Goal: Task Accomplishment & Management: Complete application form

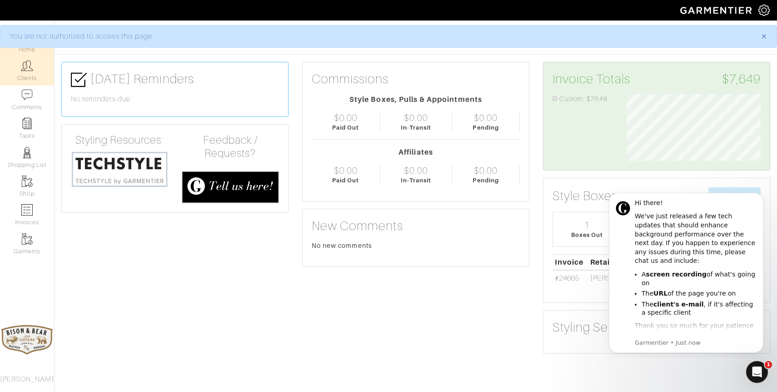
click at [27, 70] on img at bounding box center [26, 65] width 11 height 11
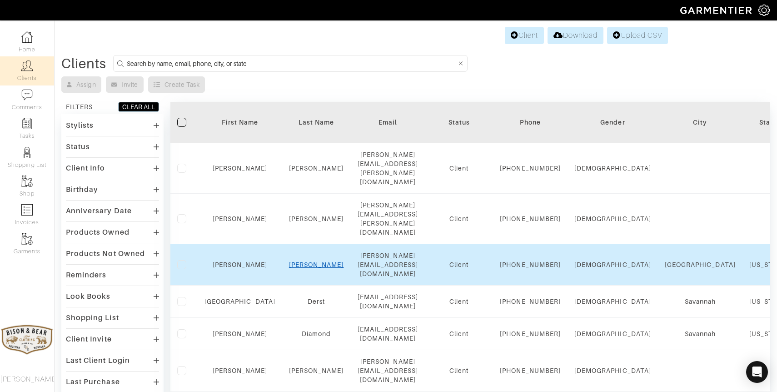
click at [308, 261] on link "[PERSON_NAME]" at bounding box center [316, 264] width 55 height 7
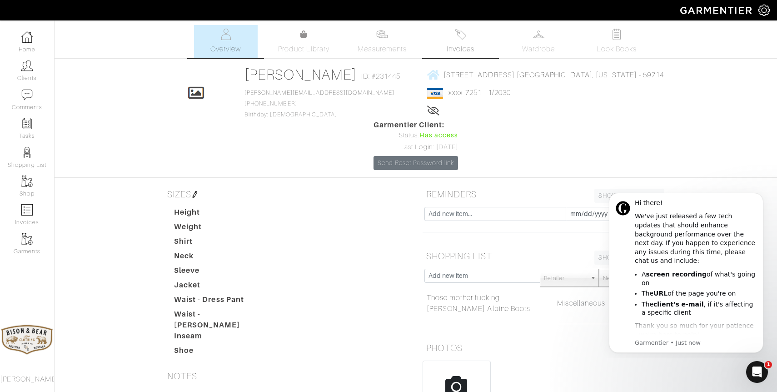
click at [462, 37] on img at bounding box center [460, 34] width 11 height 11
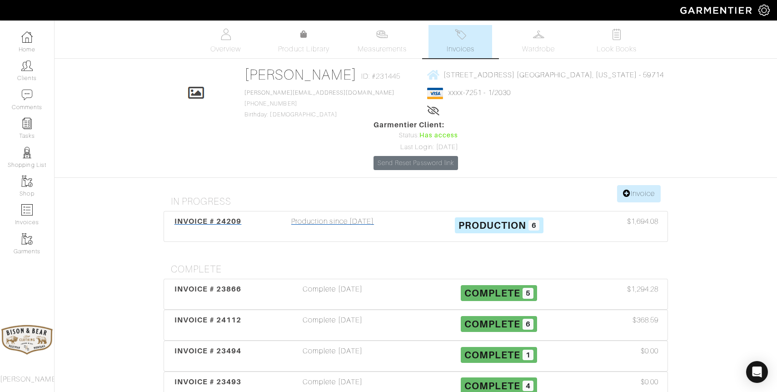
click at [349, 216] on div "Production since [DATE]" at bounding box center [332, 226] width 166 height 21
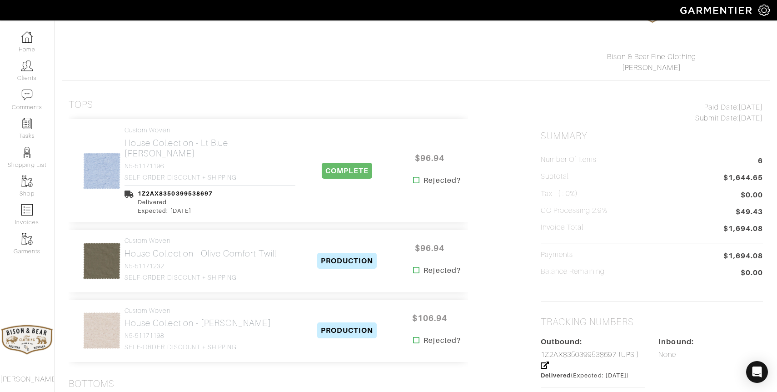
scroll to position [119, 0]
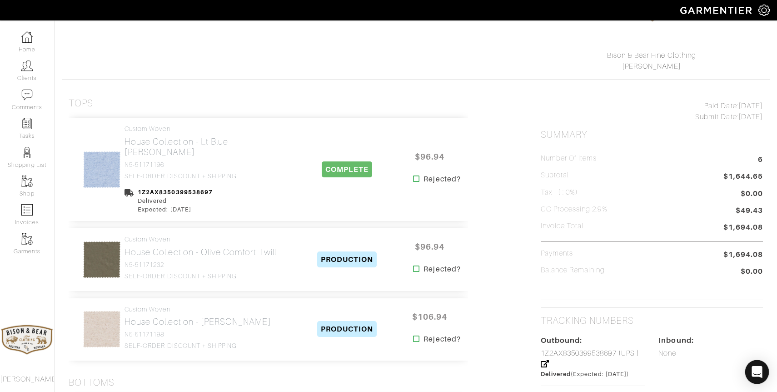
click at [759, 377] on div "Open Intercom Messenger" at bounding box center [757, 372] width 24 height 24
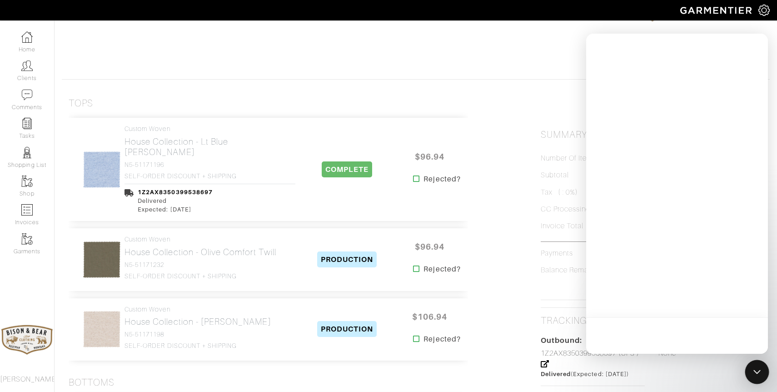
scroll to position [0, 0]
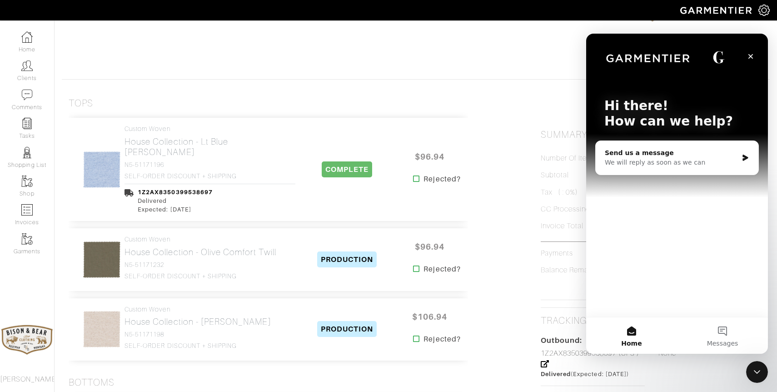
click at [675, 153] on div "Send us a message" at bounding box center [671, 153] width 133 height 10
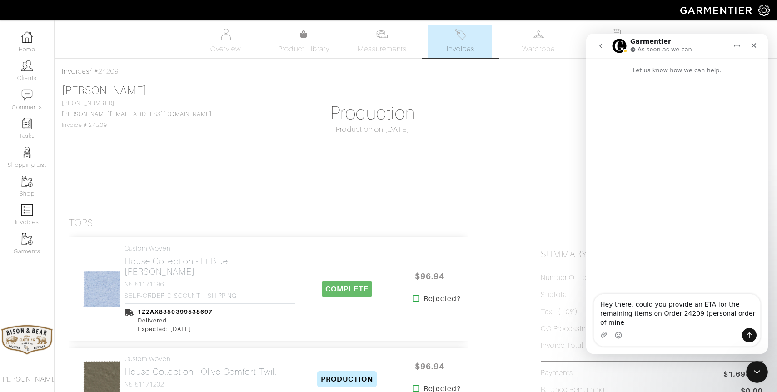
type textarea "Hey there, could you provide an ETA for the remaining items on Order 24209 (per…"
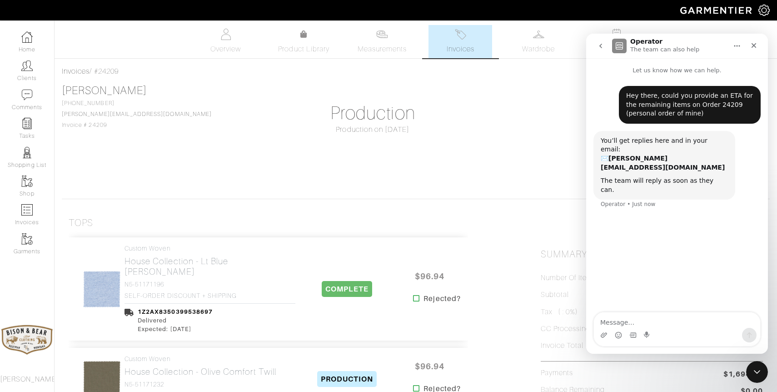
click at [601, 48] on icon "go back" at bounding box center [600, 46] width 3 height 5
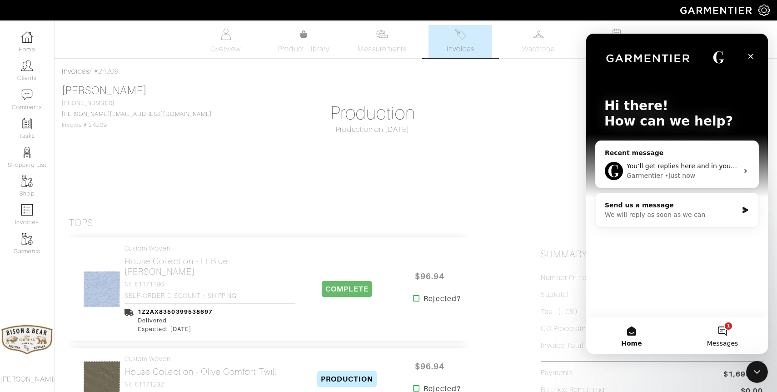
click at [722, 333] on button "1 Messages" at bounding box center [722, 335] width 91 height 36
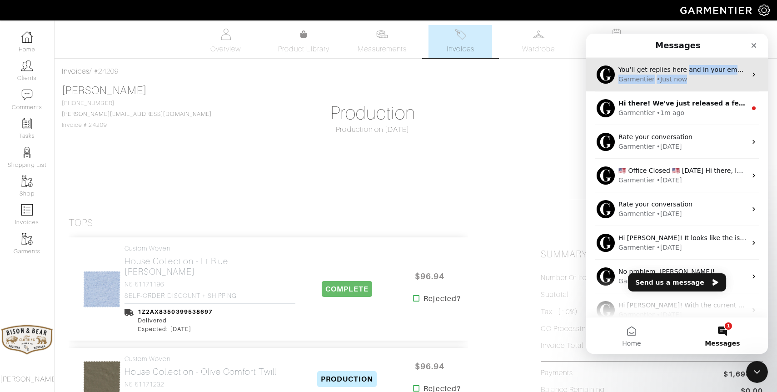
click at [683, 74] on div "• Just now" at bounding box center [671, 79] width 30 height 10
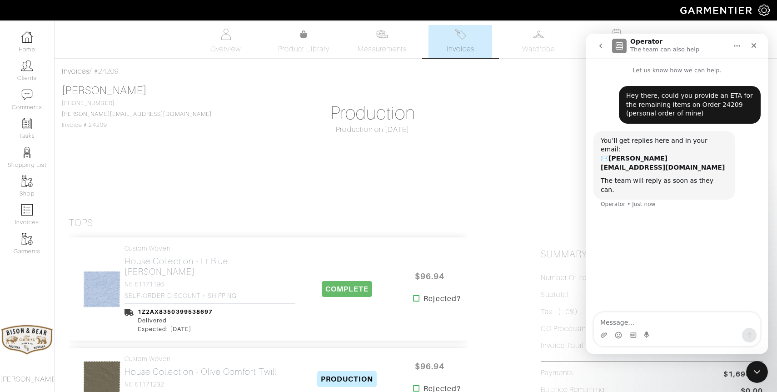
click at [601, 44] on icon "go back" at bounding box center [600, 45] width 7 height 7
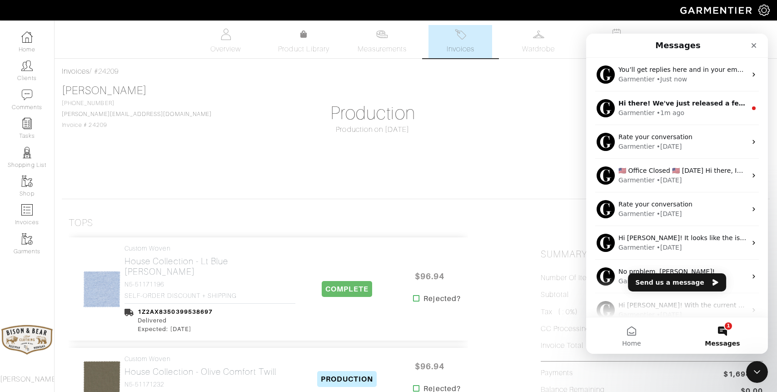
click at [732, 336] on button "1 Messages" at bounding box center [722, 335] width 91 height 36
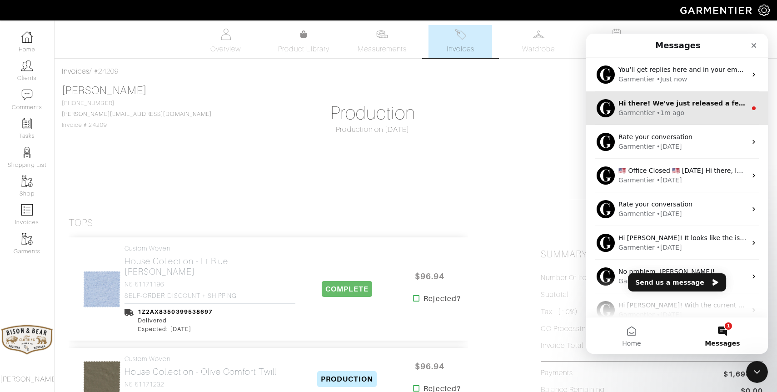
click at [697, 110] on div "Garmentier • 1m ago" at bounding box center [682, 113] width 128 height 10
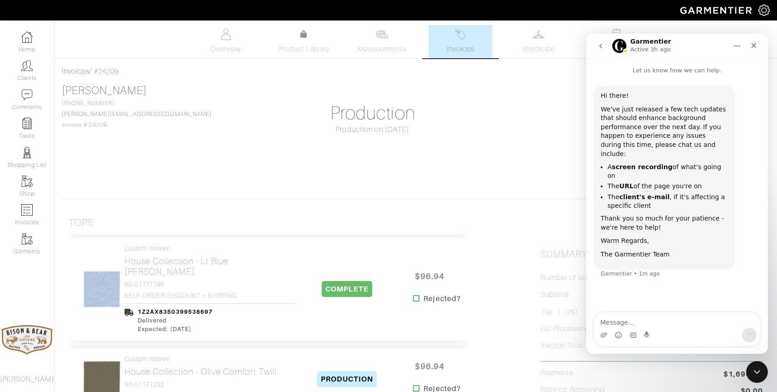
click at [604, 41] on button "go back" at bounding box center [600, 45] width 17 height 17
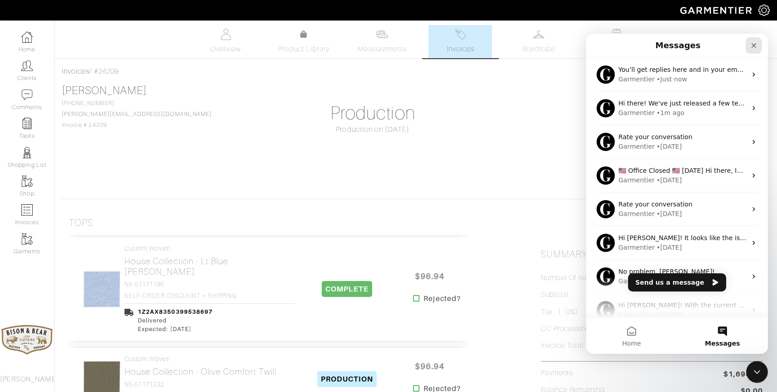
click at [755, 48] on icon "Close" at bounding box center [753, 45] width 7 height 7
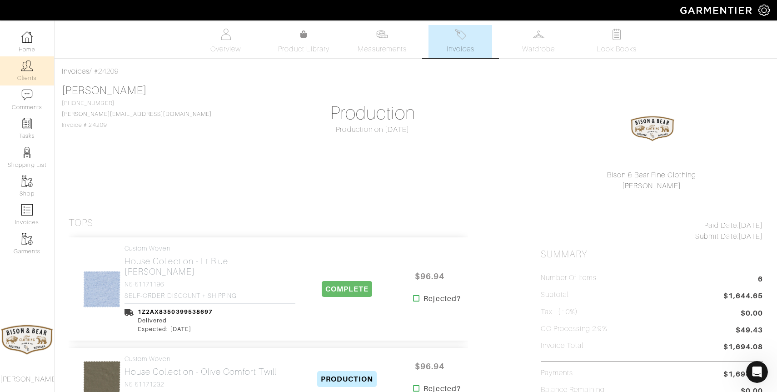
click at [25, 71] on link "Clients" at bounding box center [27, 70] width 54 height 29
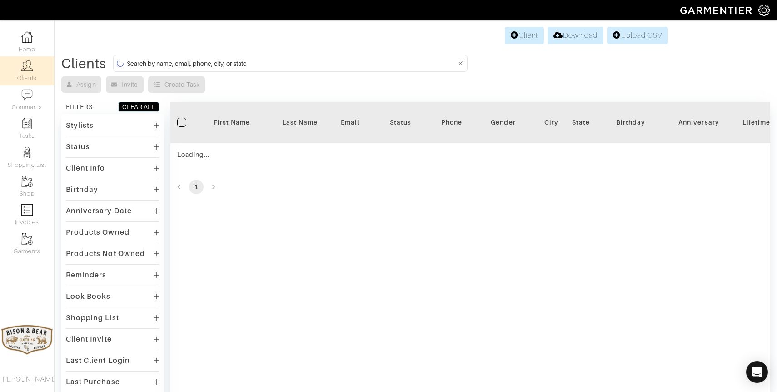
click at [233, 63] on input at bounding box center [291, 63] width 329 height 11
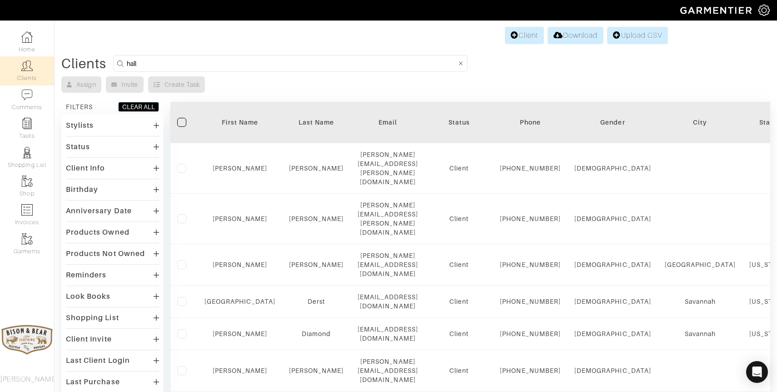
type input "hall"
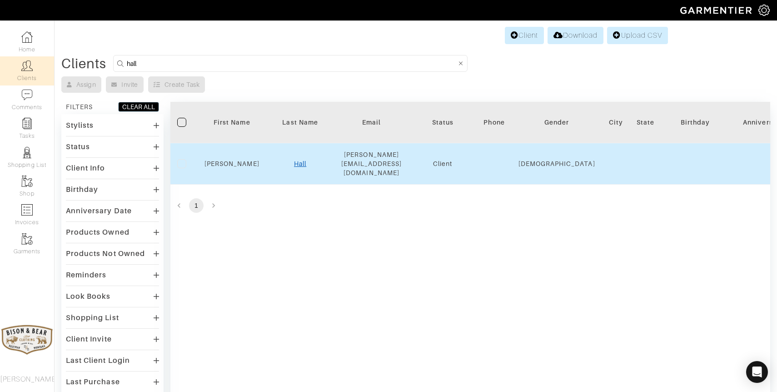
click at [301, 160] on link "Hall" at bounding box center [300, 163] width 12 height 7
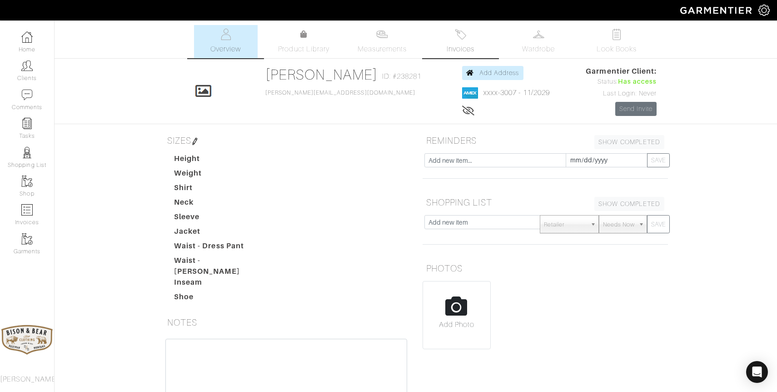
click at [465, 40] on img at bounding box center [460, 34] width 11 height 11
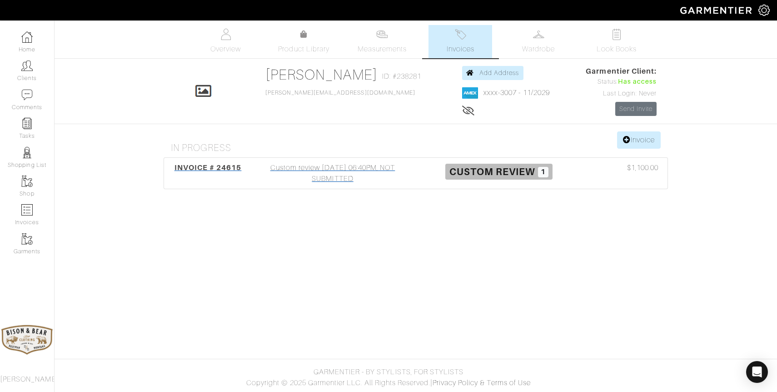
click at [333, 179] on div "Custom review 09/18/25 06:40PM, NOT SUBMITTED" at bounding box center [332, 173] width 166 height 22
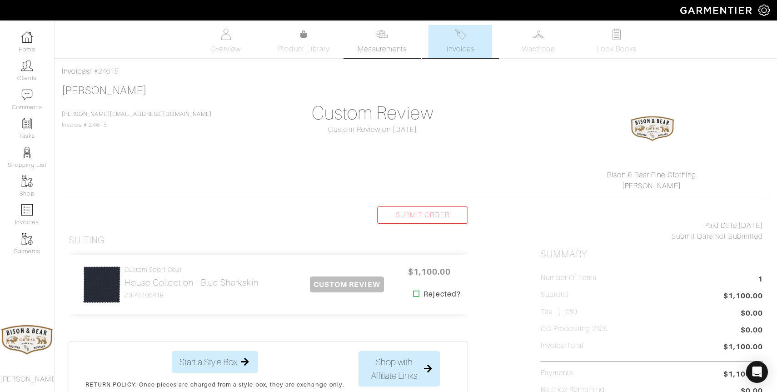
click at [380, 36] on img at bounding box center [381, 34] width 11 height 11
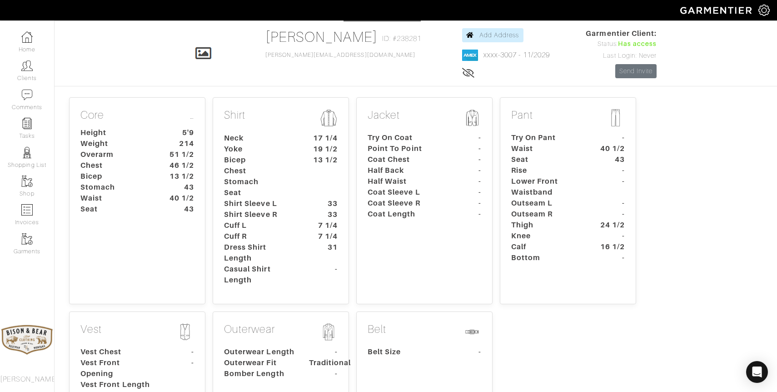
scroll to position [38, 0]
click at [385, 116] on p "Jacket" at bounding box center [424, 118] width 114 height 20
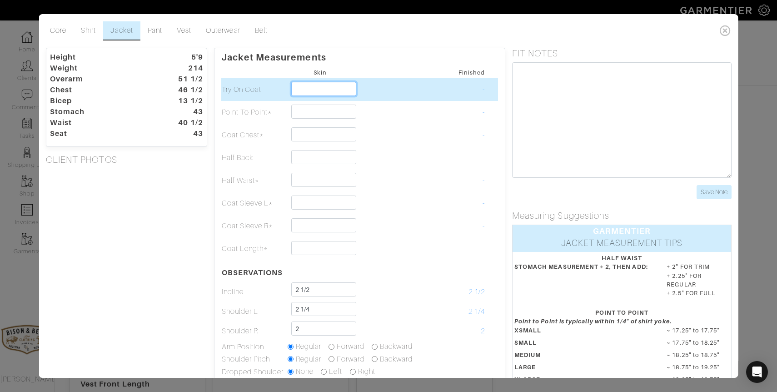
click at [314, 89] on input "text" at bounding box center [323, 89] width 65 height 14
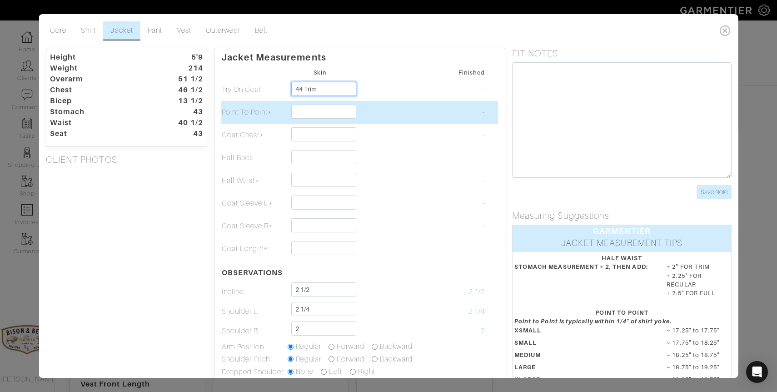
type input "44 Trim"
click at [315, 109] on input "text" at bounding box center [323, 111] width 65 height 14
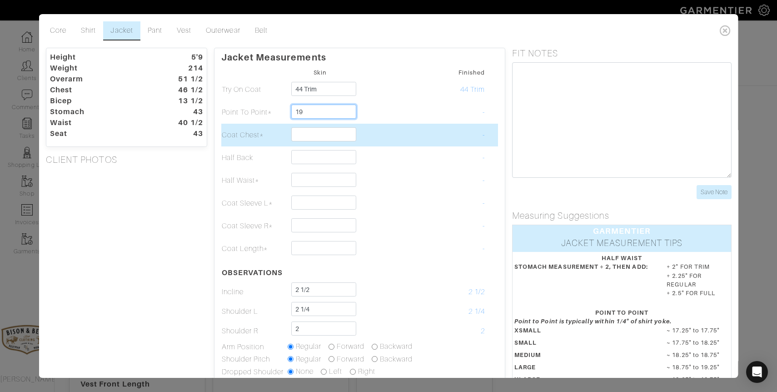
type input "19"
click at [302, 134] on input "text" at bounding box center [323, 134] width 65 height 14
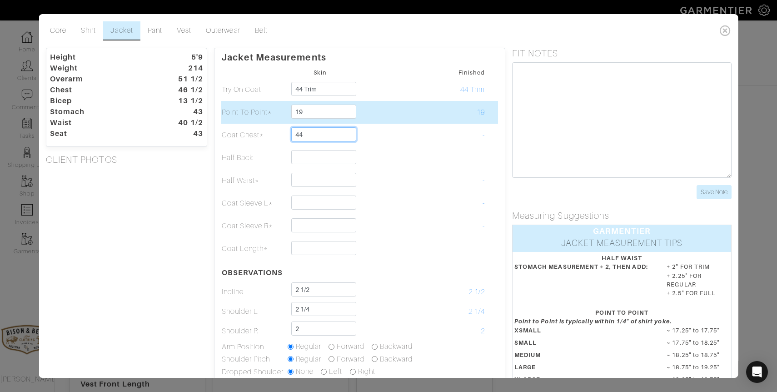
type input "44"
click at [320, 114] on input "19" at bounding box center [323, 111] width 65 height 14
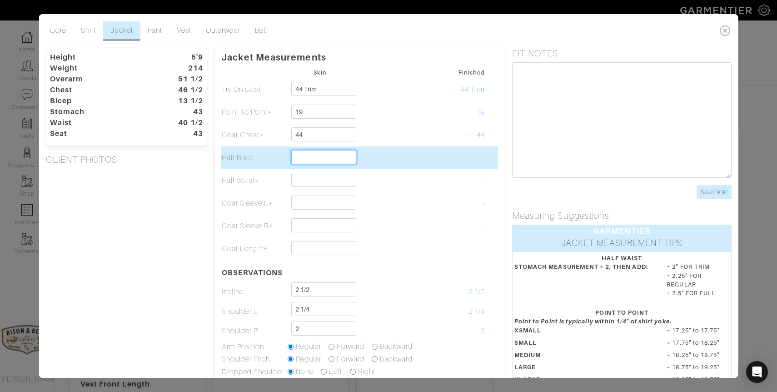
click at [315, 159] on input "text" at bounding box center [323, 157] width 65 height 14
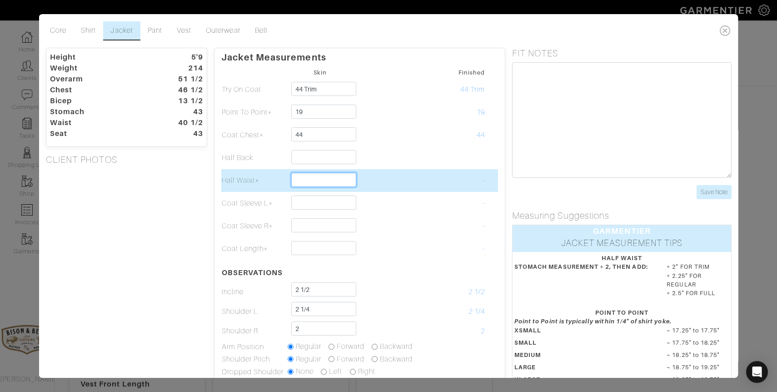
click at [310, 178] on input "text" at bounding box center [323, 180] width 65 height 14
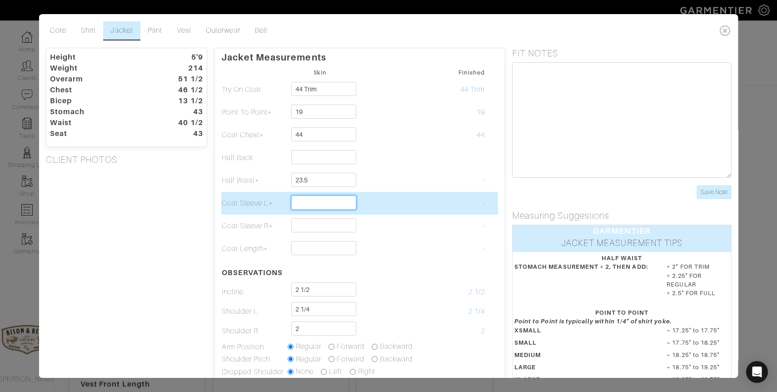
type input "23 1/2"
click at [311, 199] on input "text" at bounding box center [323, 202] width 65 height 14
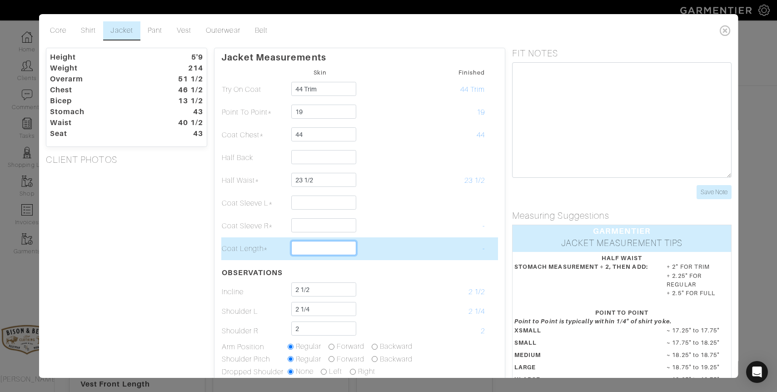
click at [304, 245] on input "text" at bounding box center [323, 248] width 65 height 14
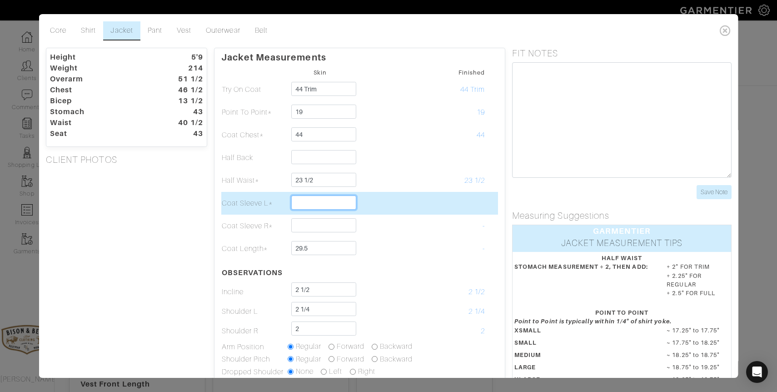
type input "29 1/2"
click at [303, 203] on input "text" at bounding box center [323, 202] width 65 height 14
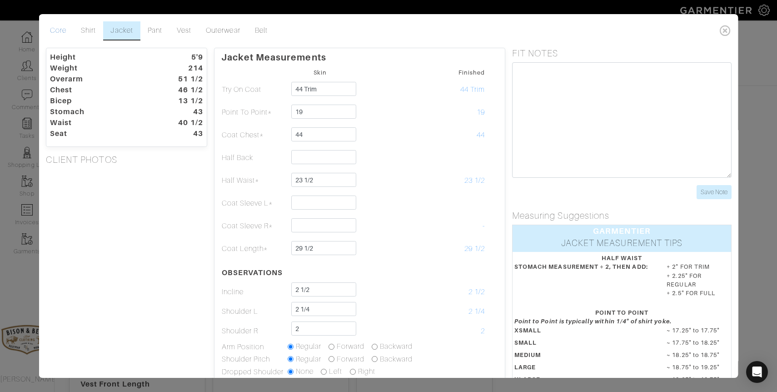
click at [60, 29] on link "Core" at bounding box center [58, 30] width 31 height 19
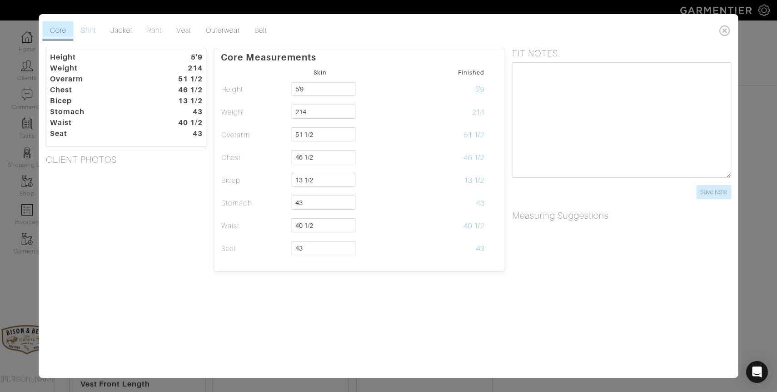
click at [94, 30] on link "Shirt" at bounding box center [89, 30] width 30 height 19
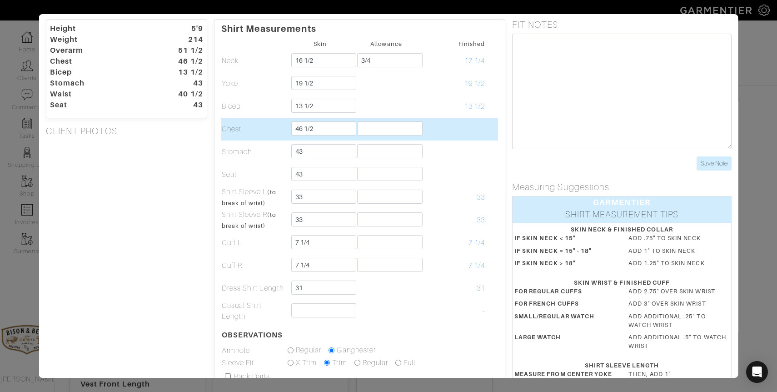
scroll to position [0, 0]
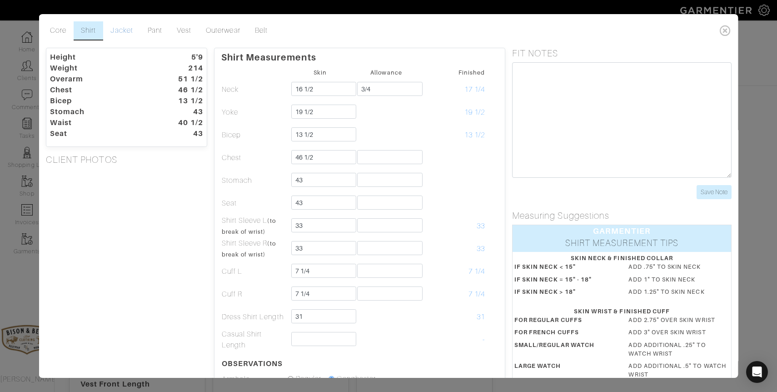
click at [119, 30] on link "Jacket" at bounding box center [121, 30] width 37 height 19
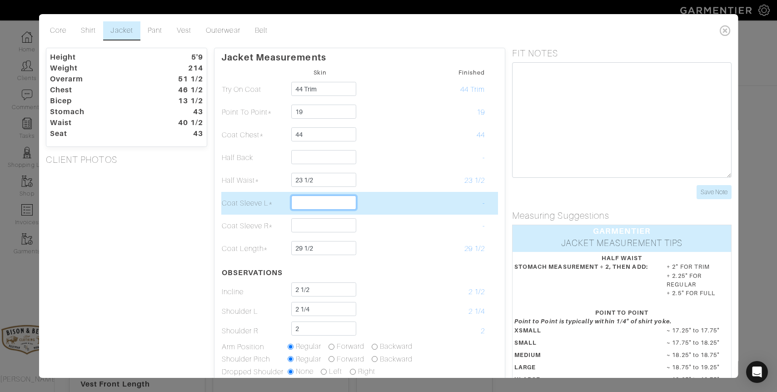
click at [313, 200] on input "text" at bounding box center [323, 202] width 65 height 14
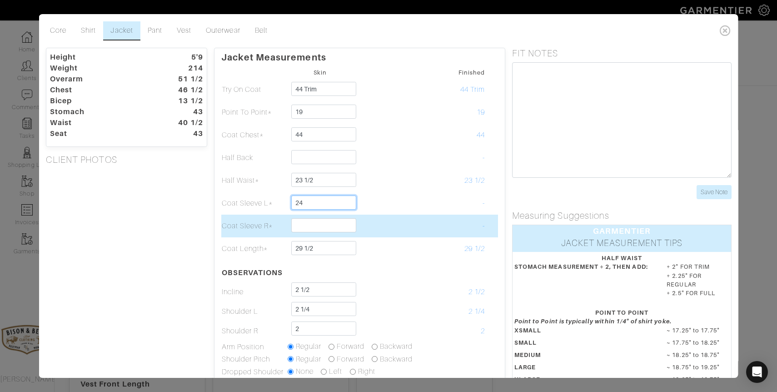
type input "24"
click at [306, 225] on input "text" at bounding box center [323, 225] width 65 height 14
drag, startPoint x: 326, startPoint y: 227, endPoint x: 295, endPoint y: 227, distance: 30.4
click at [295, 227] on input "24" at bounding box center [323, 225] width 65 height 14
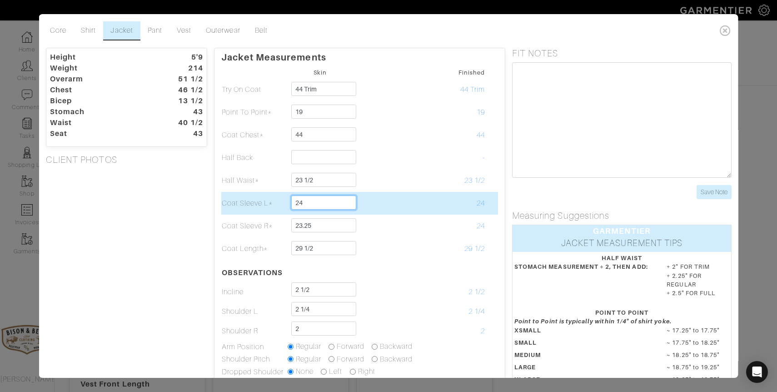
type input "23 1/4"
click at [317, 204] on input "24" at bounding box center [323, 202] width 65 height 14
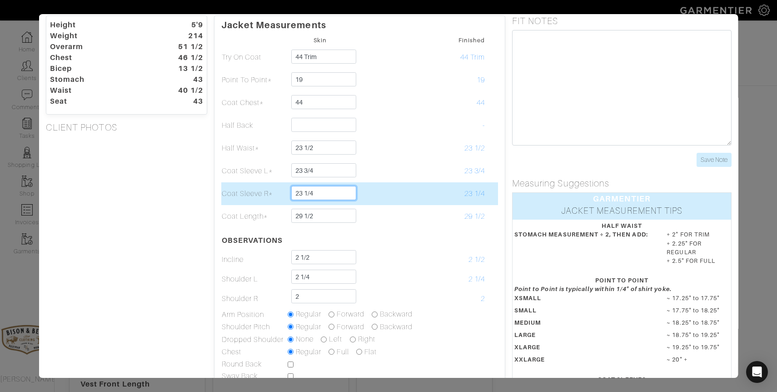
scroll to position [23, 0]
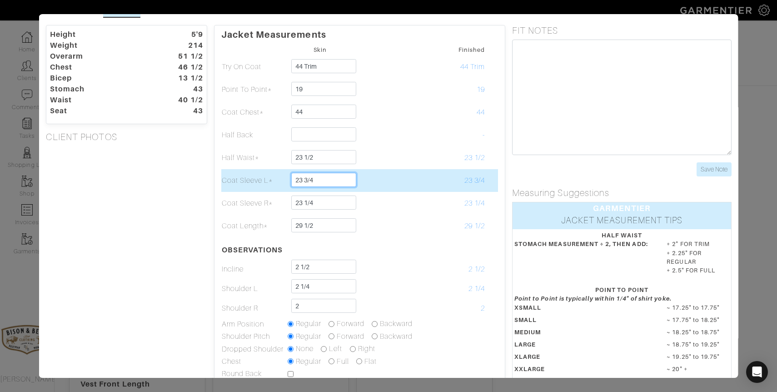
click at [324, 184] on input "23 3/4" at bounding box center [323, 180] width 65 height 14
type input "23 1/2"
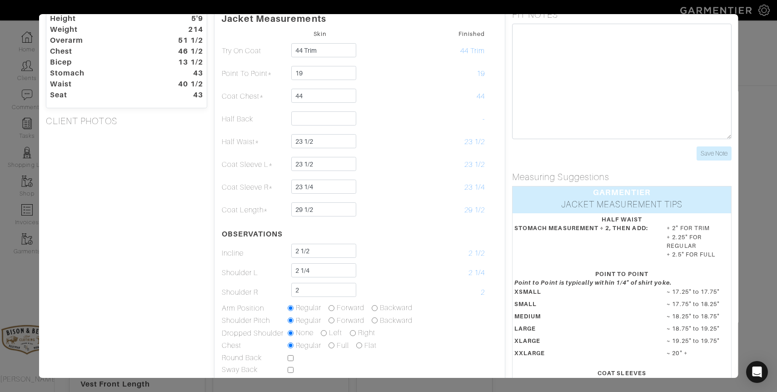
scroll to position [36, 0]
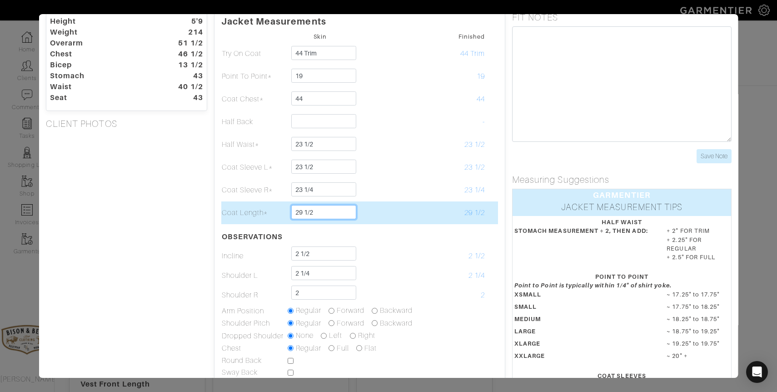
click at [339, 211] on input "29 1/2" at bounding box center [323, 212] width 65 height 14
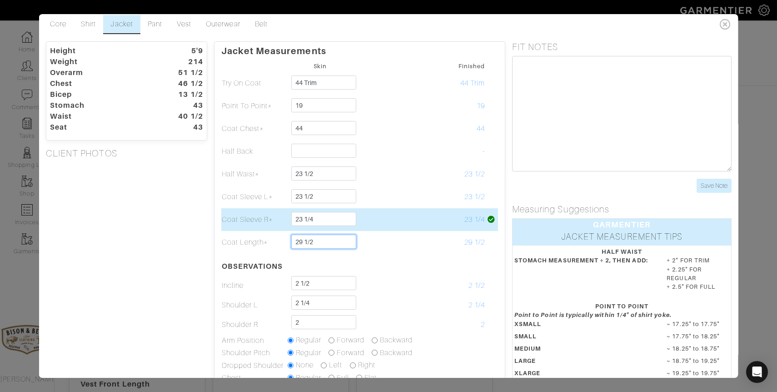
scroll to position [0, 0]
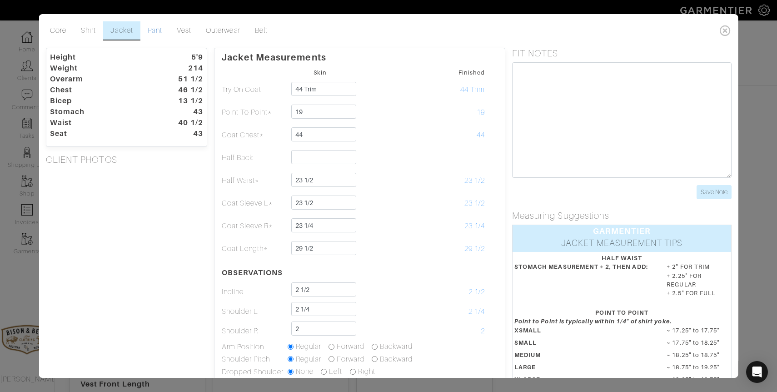
click at [155, 30] on link "Pant" at bounding box center [154, 30] width 29 height 19
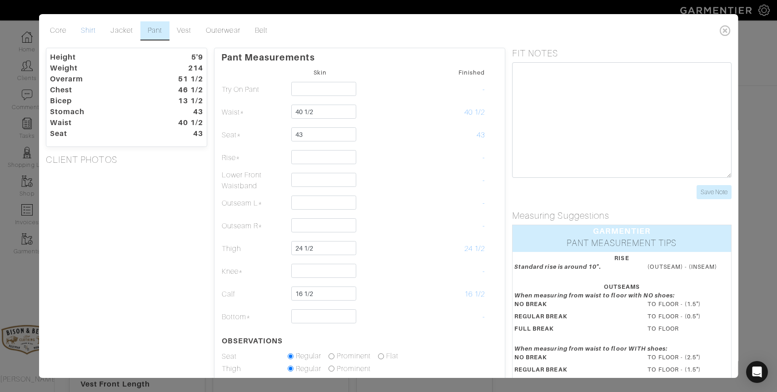
click at [92, 31] on link "Shirt" at bounding box center [89, 30] width 30 height 19
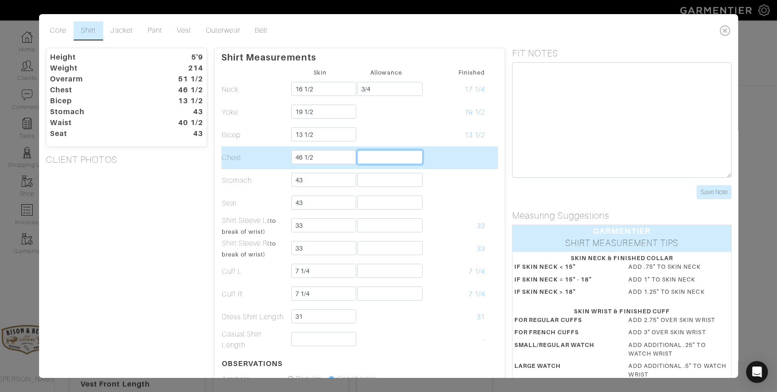
click at [410, 156] on input "text" at bounding box center [389, 157] width 65 height 14
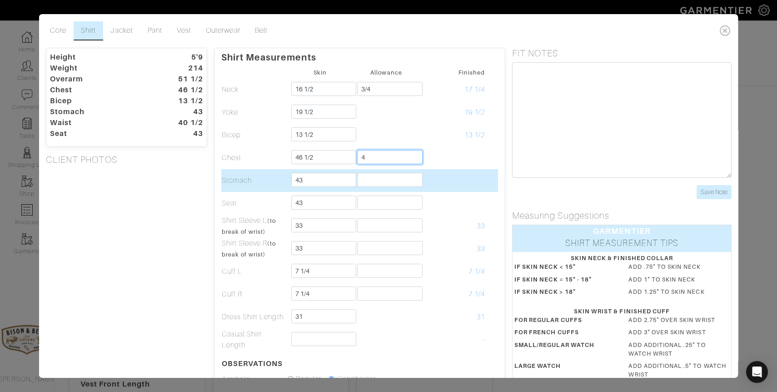
type input "4"
click at [387, 178] on input "text" at bounding box center [389, 180] width 65 height 14
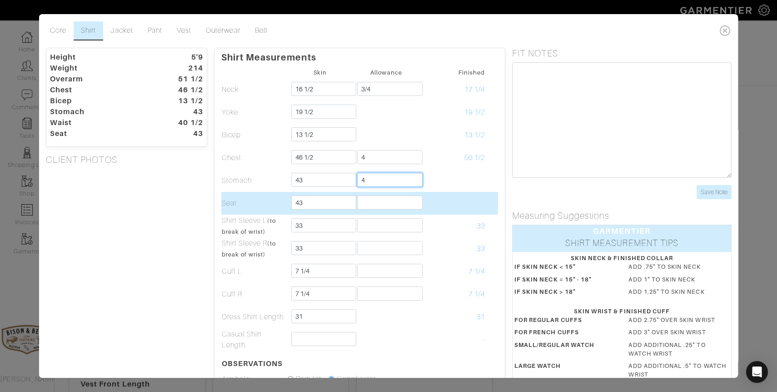
type input "4"
click at [370, 206] on input "text" at bounding box center [389, 202] width 65 height 14
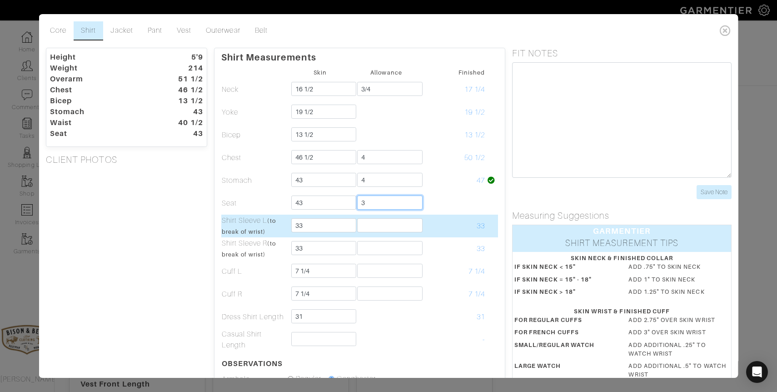
type input "3"
click at [369, 222] on input "text" at bounding box center [389, 225] width 65 height 14
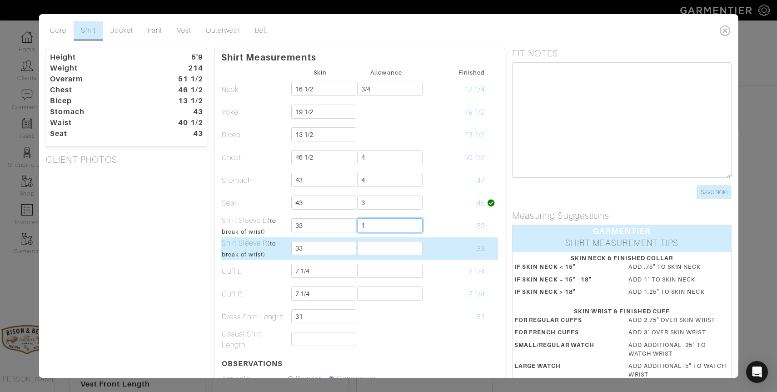
type input "1"
click at [369, 254] on input "text" at bounding box center [389, 248] width 65 height 14
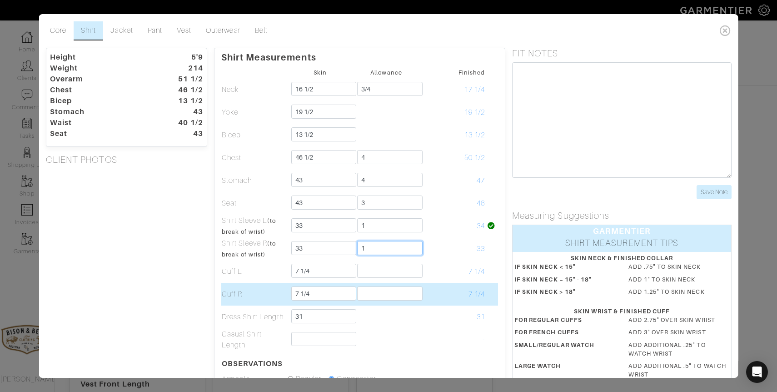
scroll to position [31, 0]
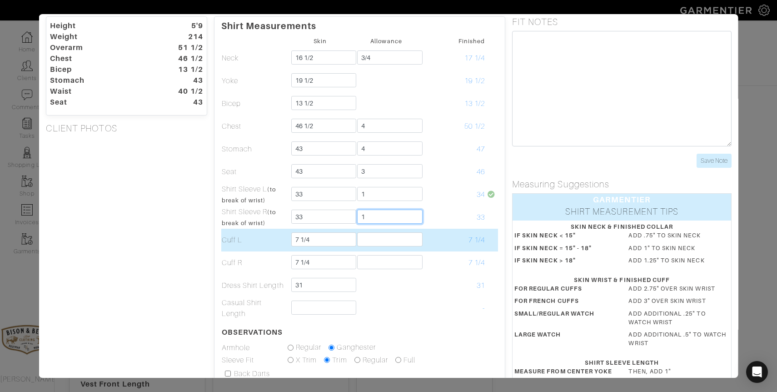
type input "1"
click at [368, 243] on input "text" at bounding box center [389, 239] width 65 height 14
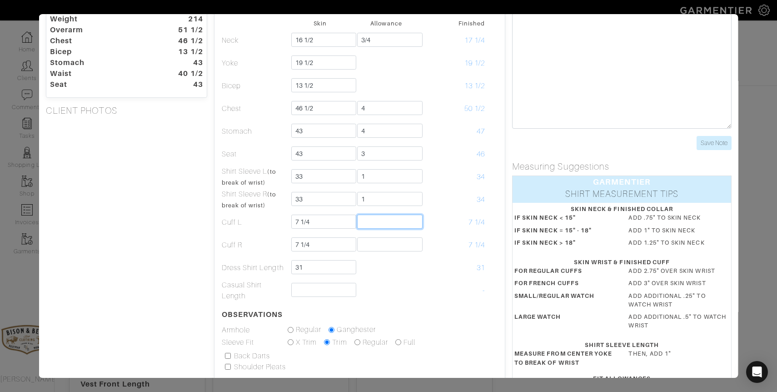
scroll to position [49, 0]
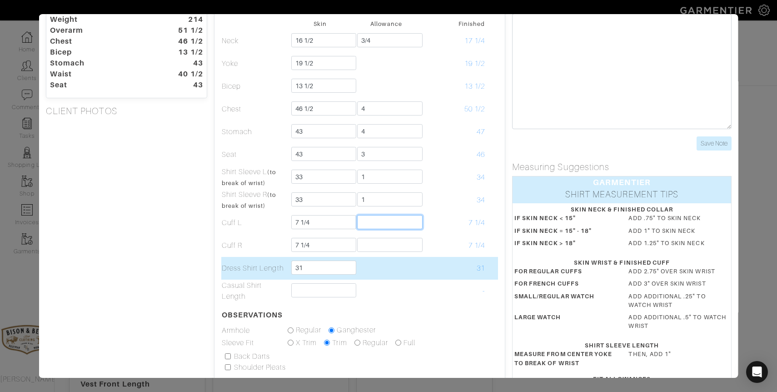
type input "2 3/4"
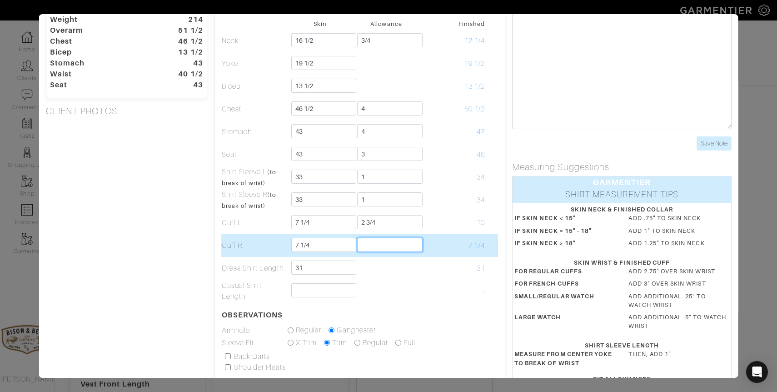
click at [381, 249] on input "text" at bounding box center [389, 245] width 65 height 14
type input "2 3/4"
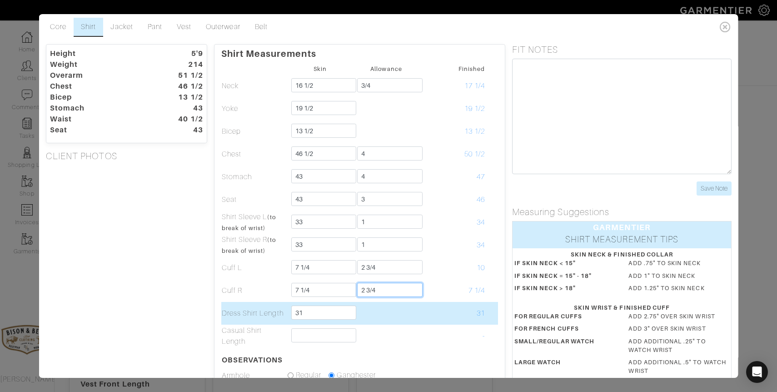
scroll to position [0, 0]
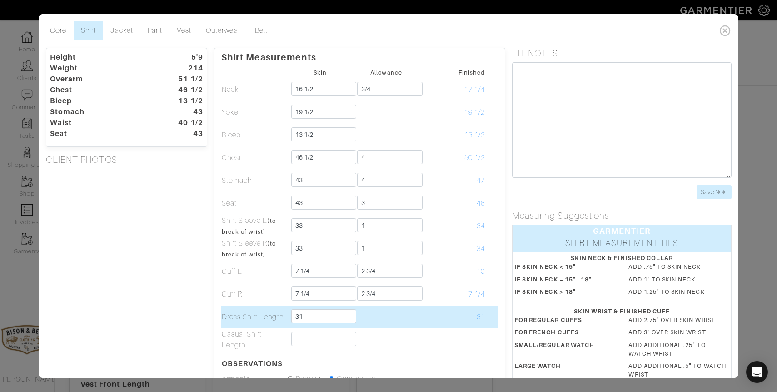
click at [388, 324] on td at bounding box center [386, 316] width 66 height 23
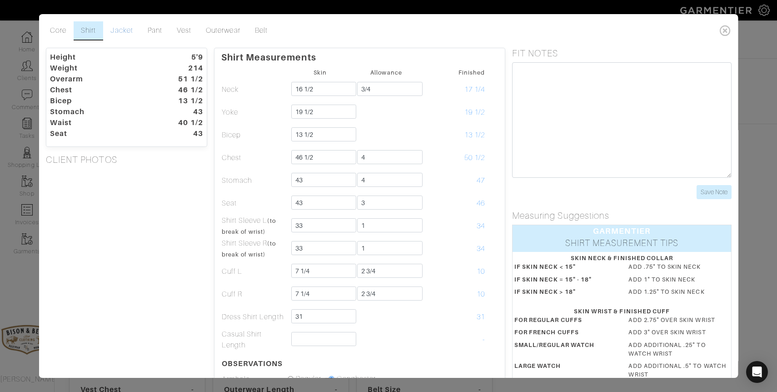
click at [125, 31] on link "Jacket" at bounding box center [121, 30] width 37 height 19
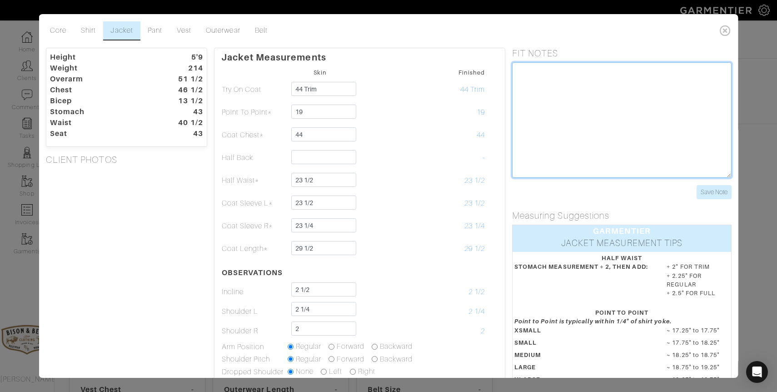
click at [577, 84] on textarea at bounding box center [621, 119] width 219 height 115
click at [619, 74] on textarea "Reduce bicep moderately" at bounding box center [621, 119] width 219 height 115
click at [515, 70] on textarea "Reduce bicep moderately" at bounding box center [621, 119] width 219 height 115
click at [607, 80] on textarea "Raise armhole slightly Reduce bicep moderately" at bounding box center [621, 119] width 219 height 115
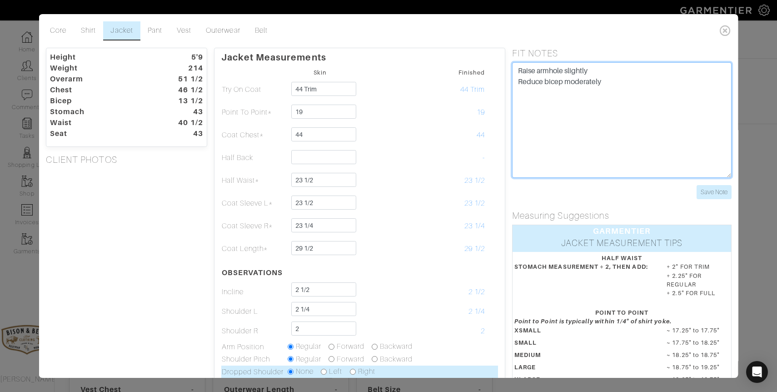
type textarea "Raise armhole slightly Reduce bicep moderately"
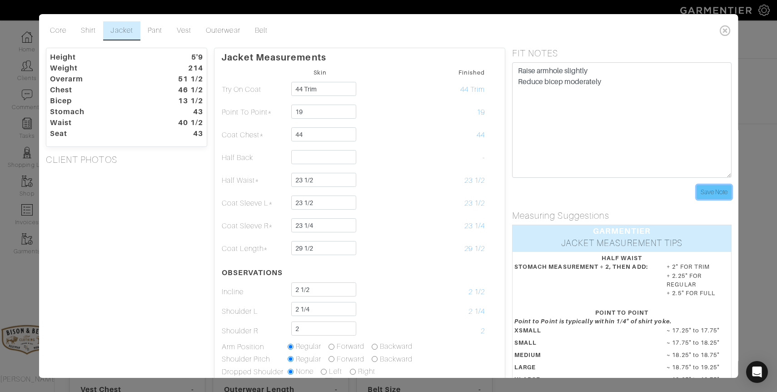
click at [715, 191] on input "Save Note" at bounding box center [713, 192] width 35 height 14
click at [726, 30] on icon at bounding box center [724, 30] width 19 height 18
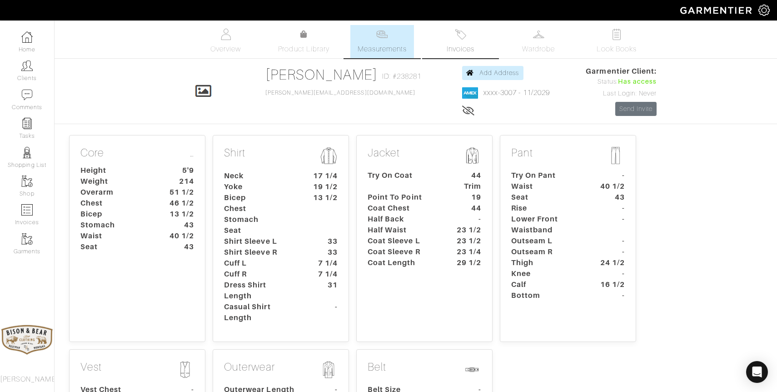
click at [467, 40] on link "Invoices" at bounding box center [460, 41] width 64 height 33
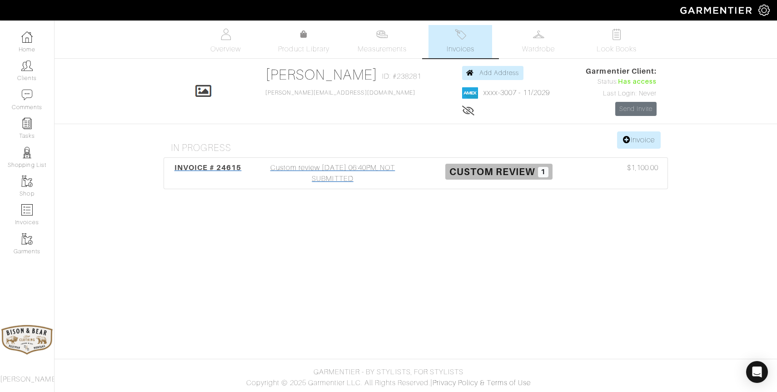
click at [342, 177] on div "Custom review 09/18/25 06:40PM, NOT SUBMITTED" at bounding box center [332, 173] width 166 height 22
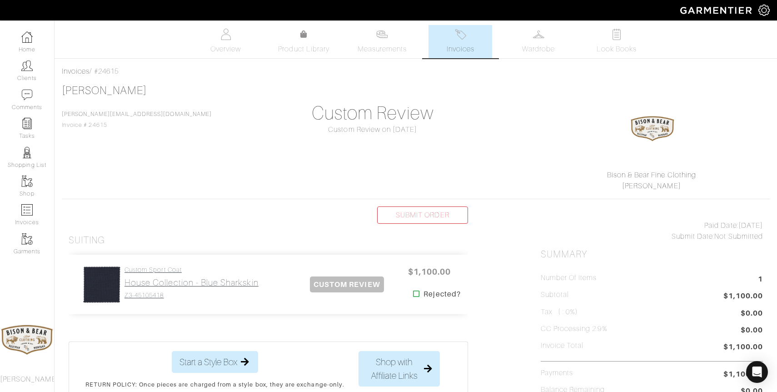
click at [162, 288] on link "Custom Sport Coat House Collection - Blue Sharkskin Z3-45105418" at bounding box center [191, 282] width 134 height 33
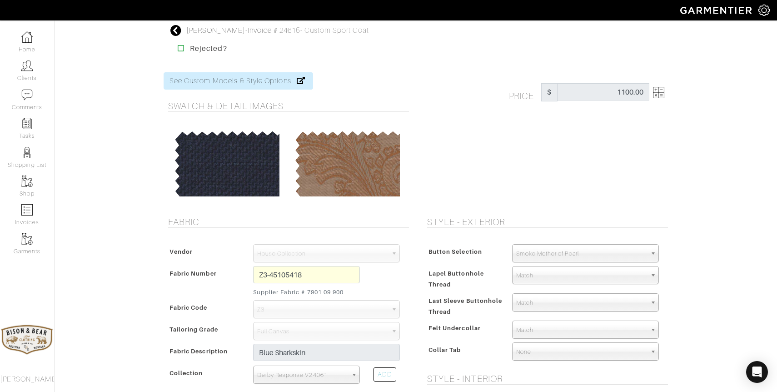
click at [176, 28] on icon at bounding box center [175, 30] width 11 height 11
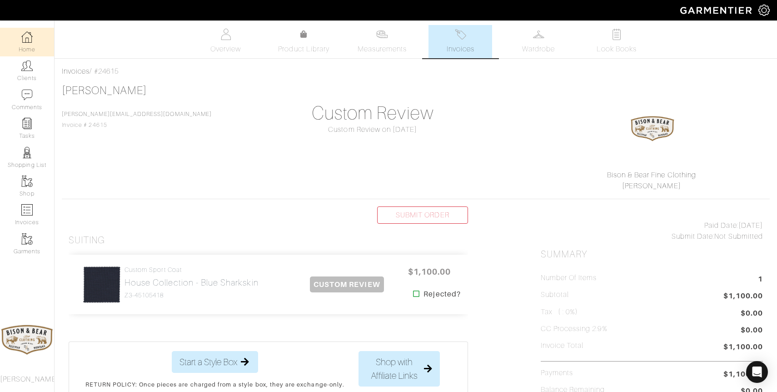
click at [24, 42] on img at bounding box center [26, 36] width 11 height 11
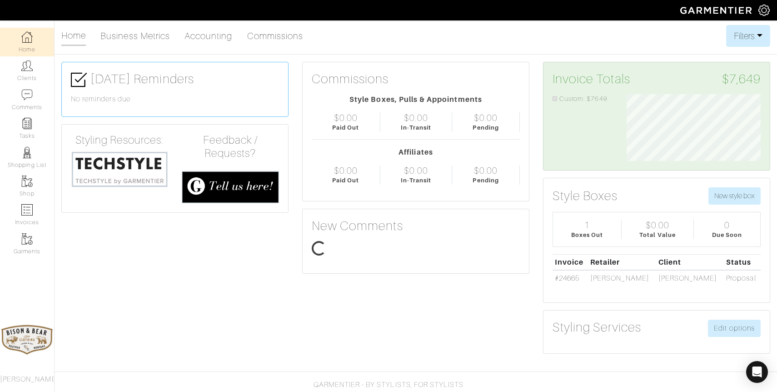
scroll to position [67, 148]
click at [31, 69] on img at bounding box center [26, 65] width 11 height 11
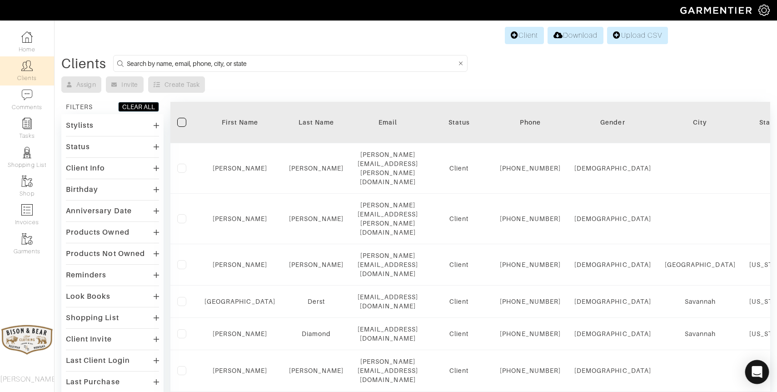
click at [762, 373] on div "Open Intercom Messenger" at bounding box center [757, 372] width 24 height 24
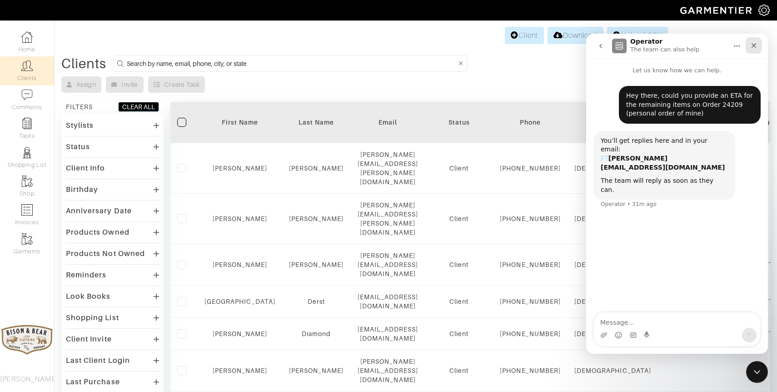
click at [757, 41] on div "Close" at bounding box center [753, 45] width 16 height 16
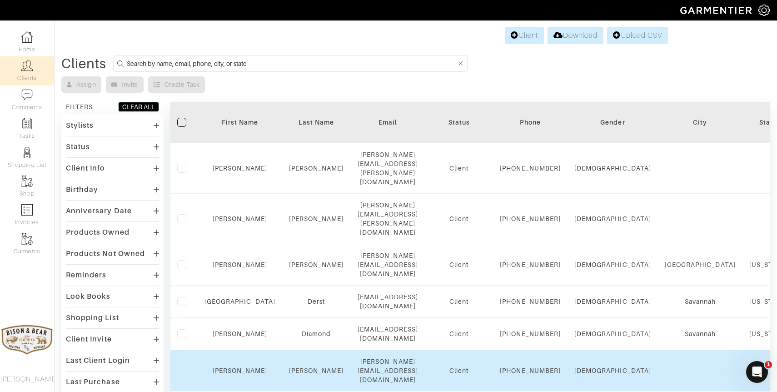
scroll to position [87, 0]
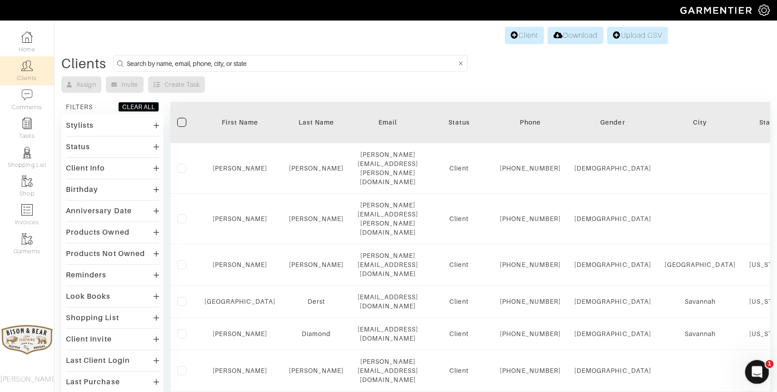
click at [753, 367] on icon "Open Intercom Messenger" at bounding box center [755, 370] width 15 height 15
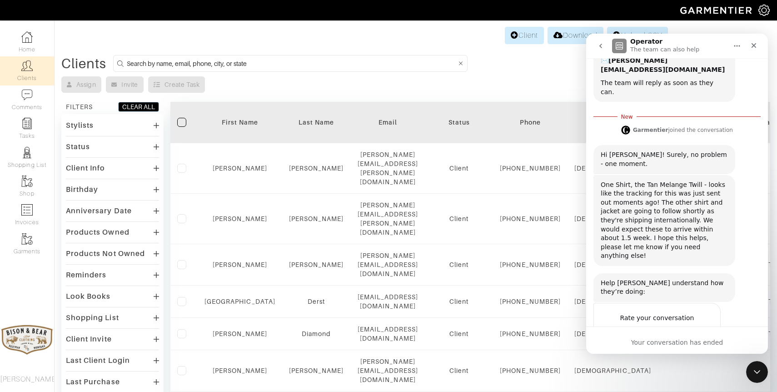
scroll to position [102, 0]
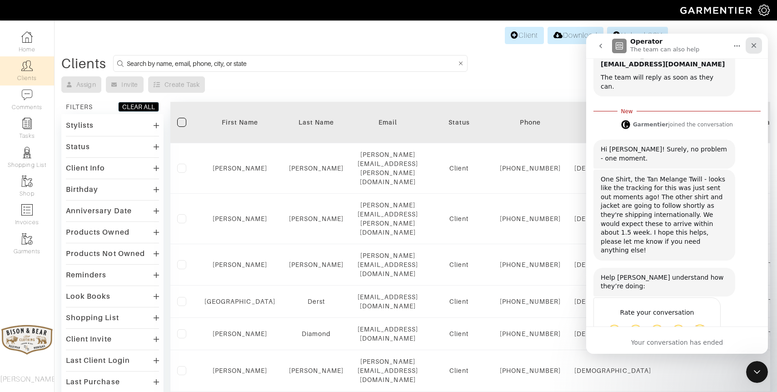
click at [755, 46] on icon "Close" at bounding box center [753, 45] width 5 height 5
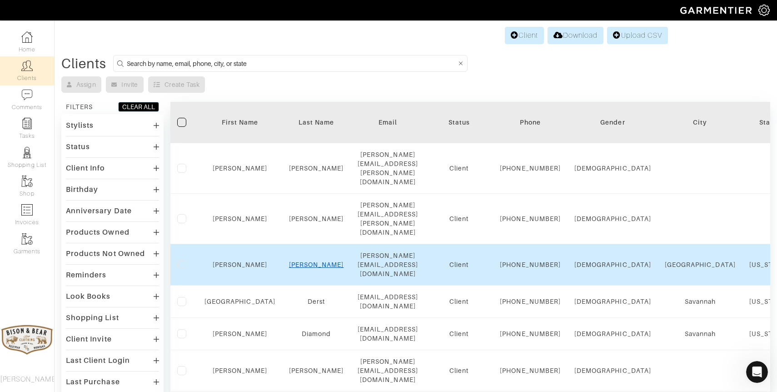
click at [305, 261] on link "[PERSON_NAME]" at bounding box center [316, 264] width 55 height 7
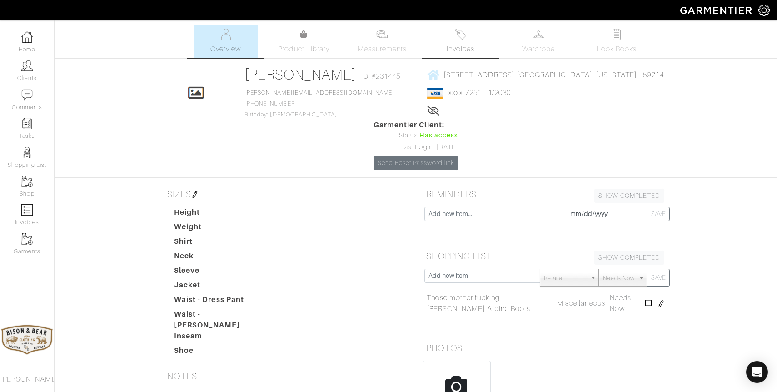
click at [467, 33] on link "Invoices" at bounding box center [460, 41] width 64 height 33
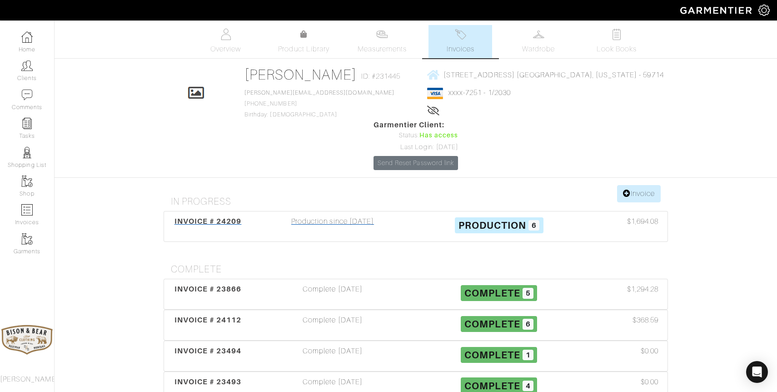
click at [342, 216] on div "Production since 08/30/25" at bounding box center [332, 226] width 166 height 21
